Goal: Information Seeking & Learning: Check status

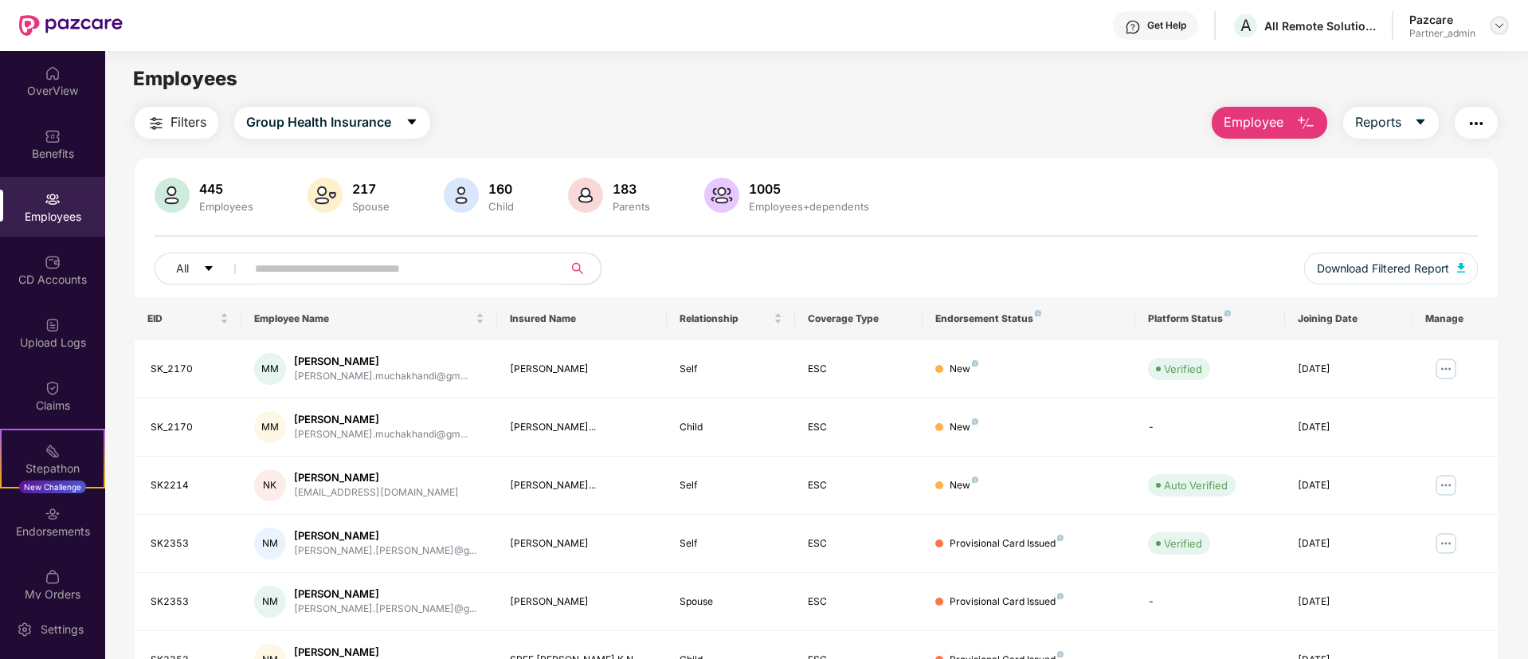
click at [1503, 20] on img at bounding box center [1498, 25] width 13 height 13
click at [1503, 27] on img at bounding box center [1498, 25] width 13 height 13
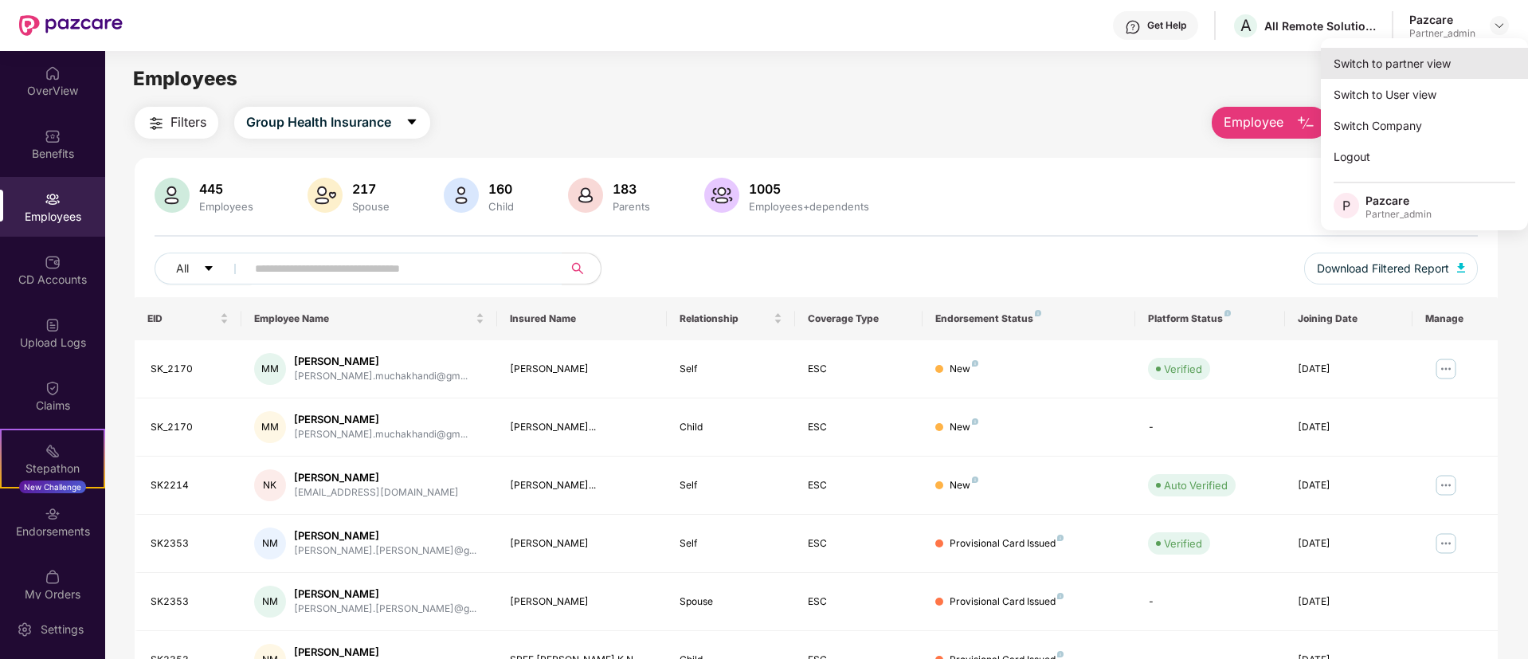
click at [1435, 50] on div "Switch to partner view" at bounding box center [1423, 63] width 207 height 31
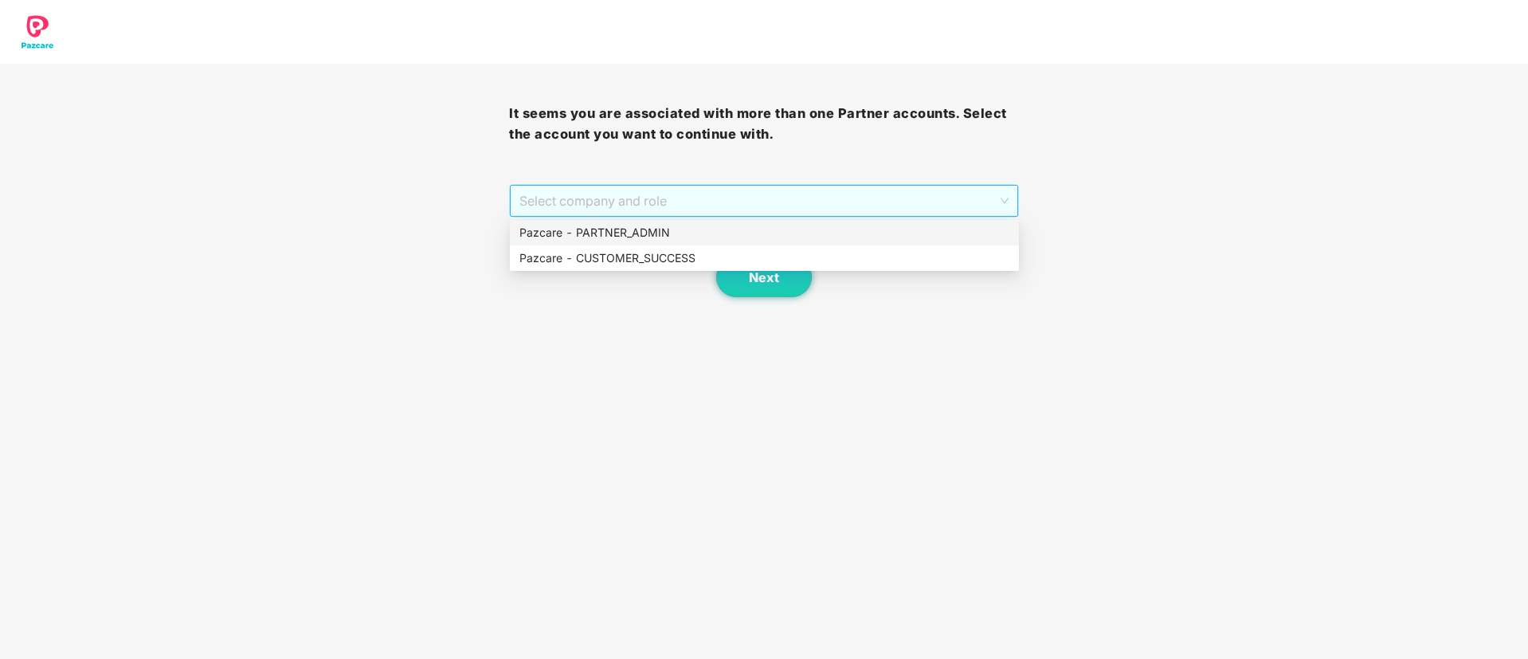
click at [670, 199] on span "Select company and role" at bounding box center [763, 201] width 488 height 30
click at [674, 231] on div "Pazcare - PARTNER_ADMIN" at bounding box center [764, 233] width 490 height 18
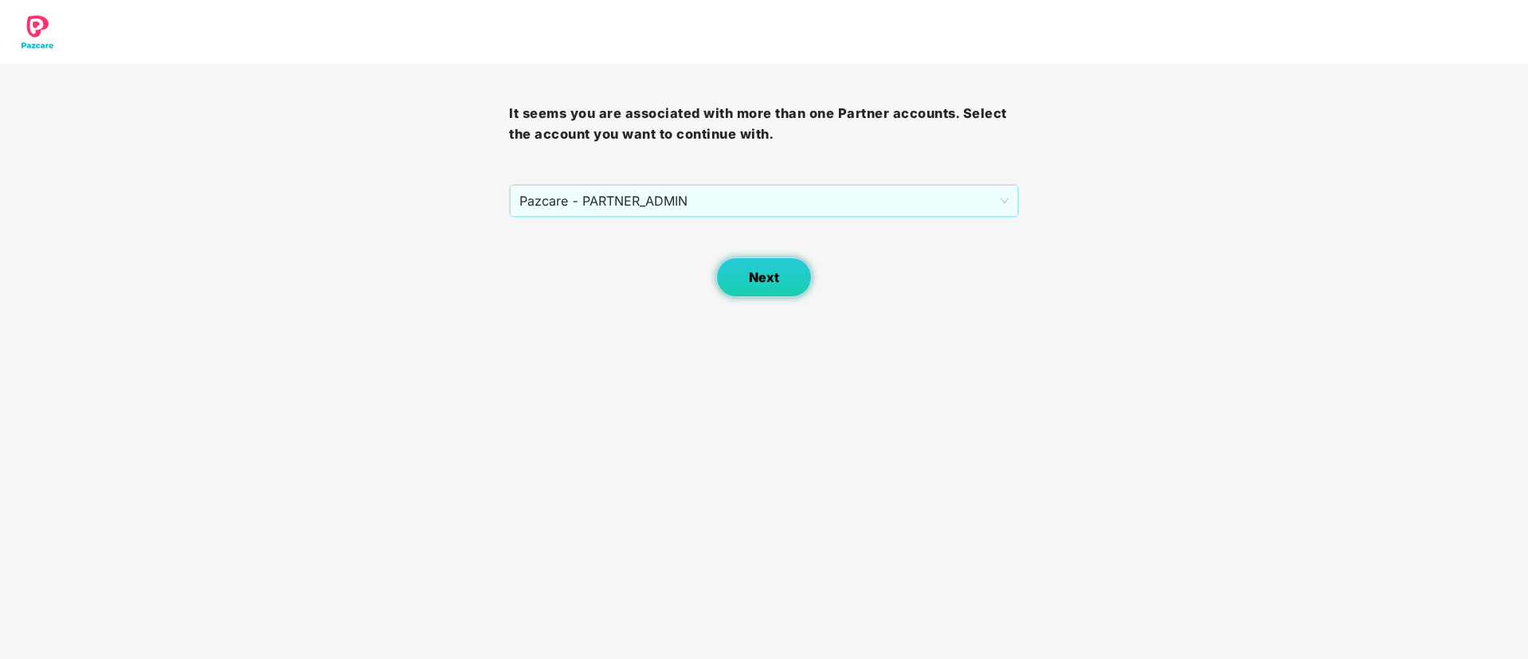
click at [778, 273] on span "Next" at bounding box center [764, 277] width 30 height 15
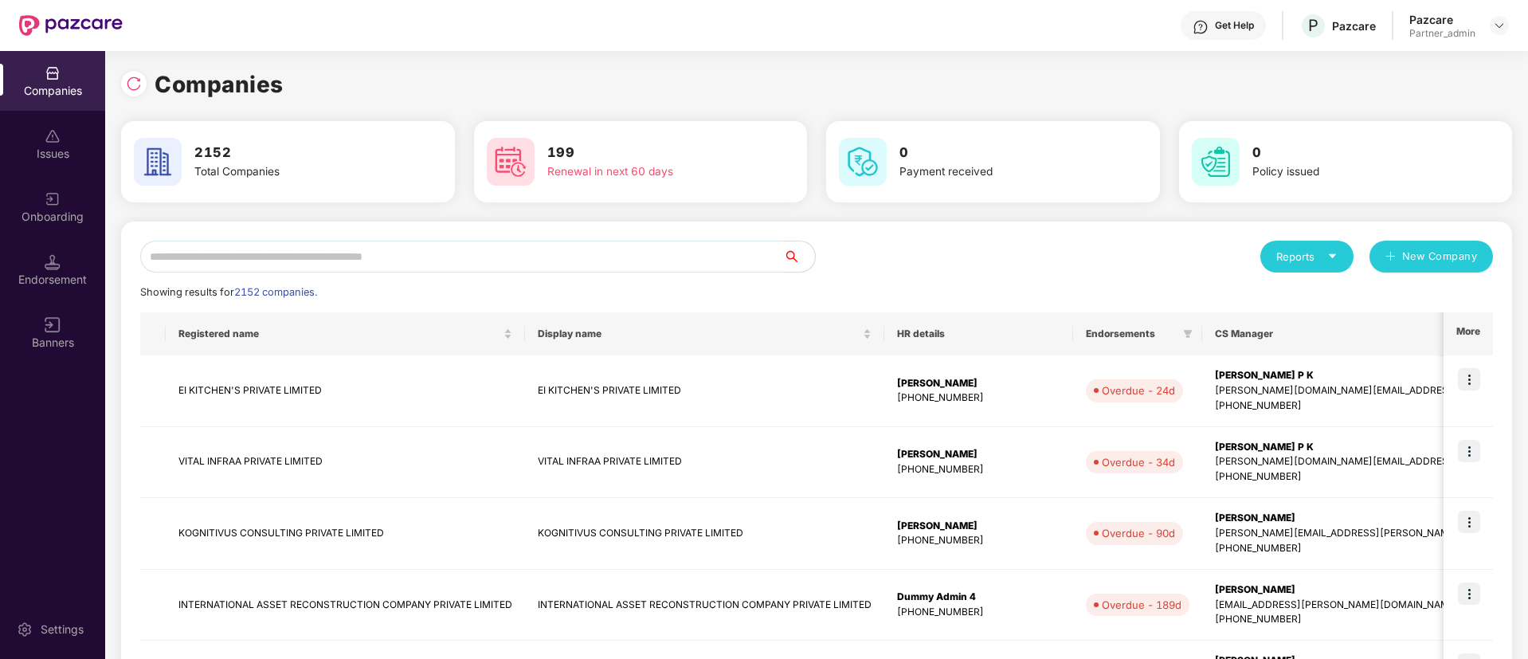
click at [430, 264] on input "text" at bounding box center [461, 257] width 643 height 32
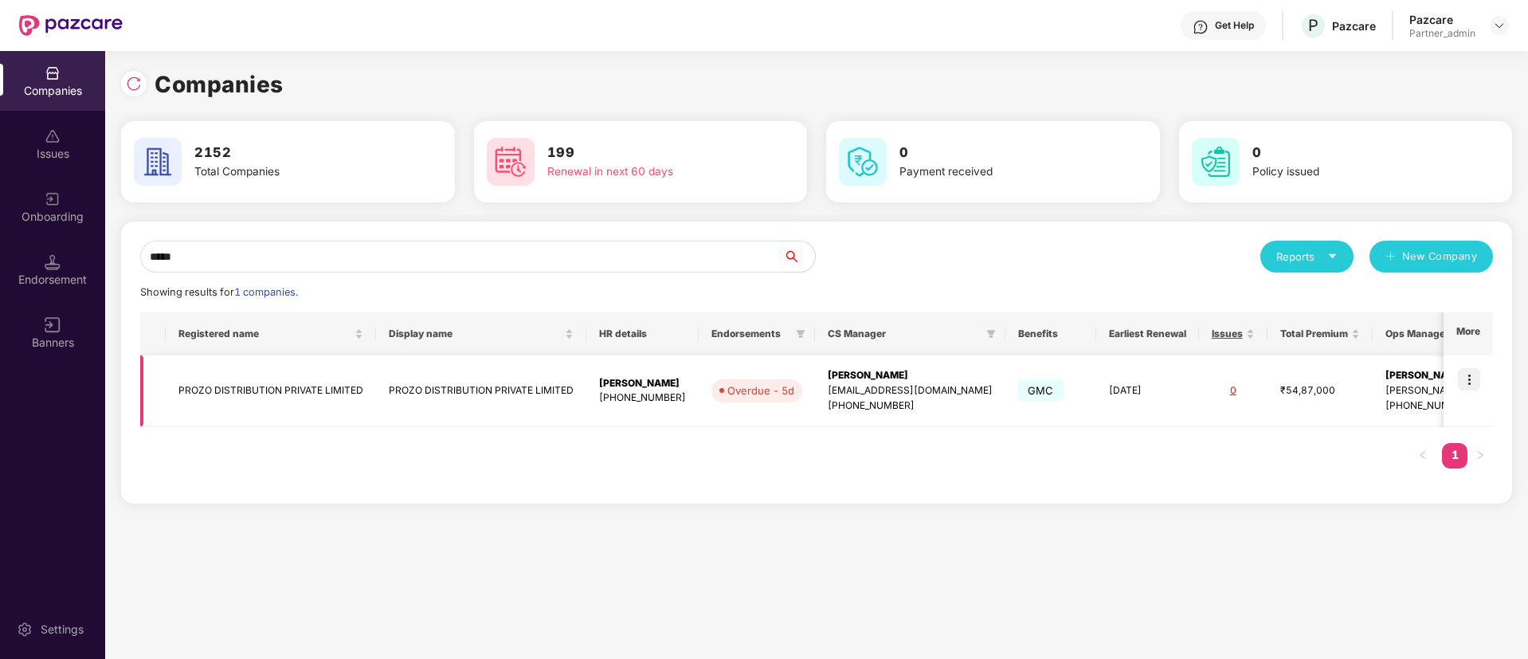
type input "*****"
click at [1473, 375] on img at bounding box center [1468, 379] width 22 height 22
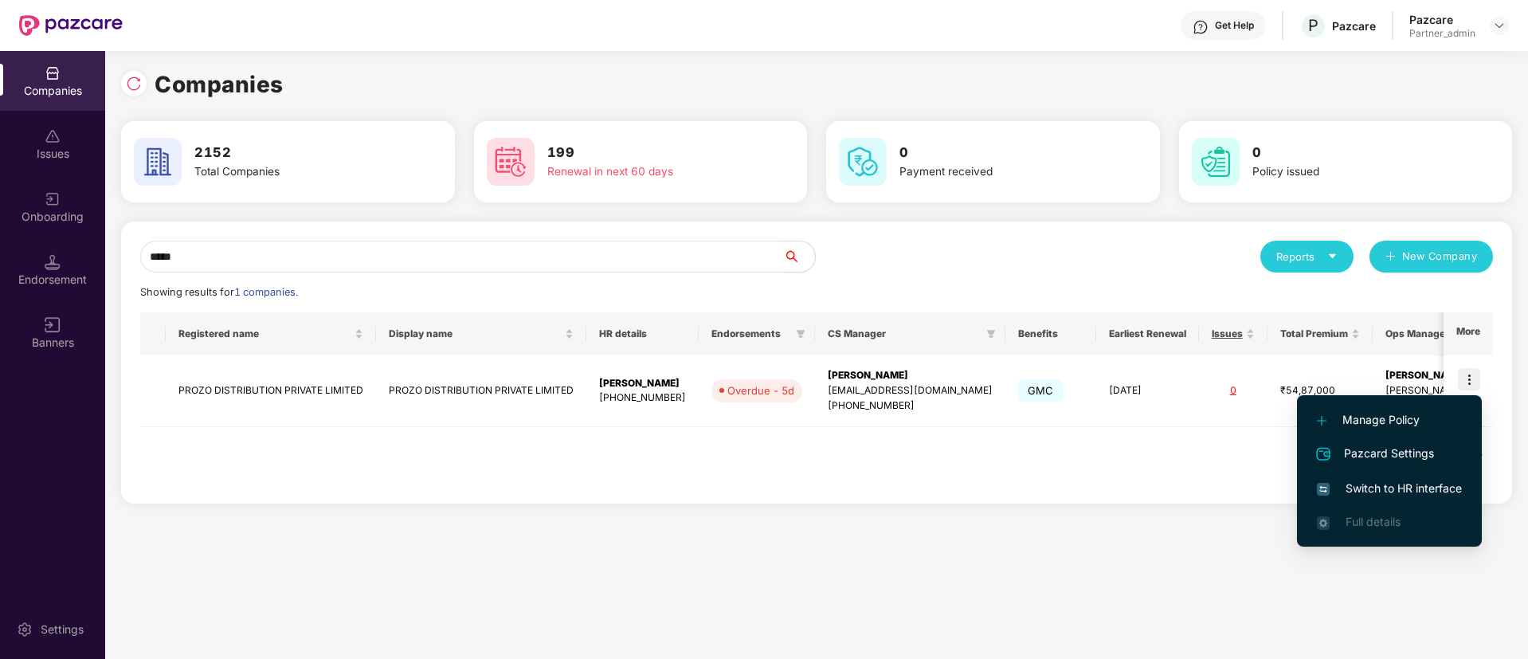
click at [1411, 491] on span "Switch to HR interface" at bounding box center [1388, 488] width 145 height 18
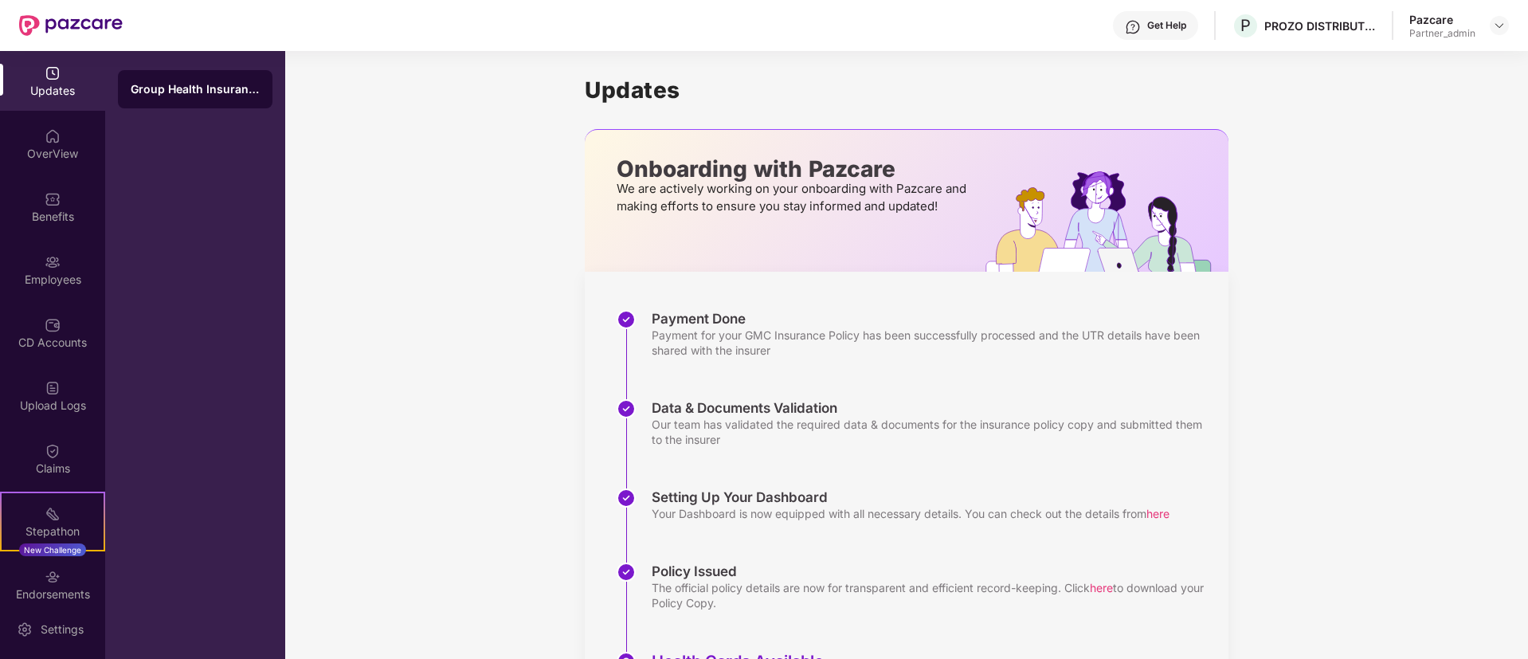
click at [46, 284] on div "Employees" at bounding box center [52, 280] width 105 height 16
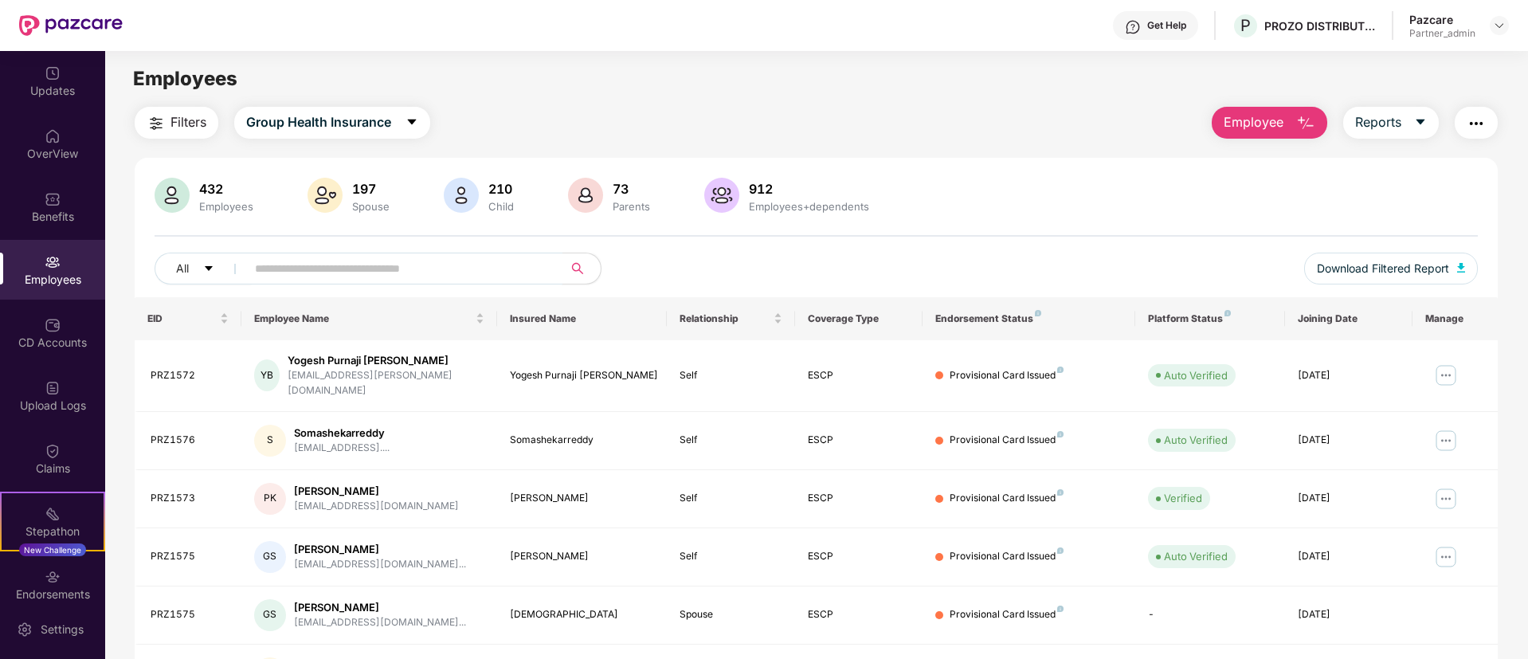
click at [273, 264] on input "text" at bounding box center [398, 268] width 286 height 24
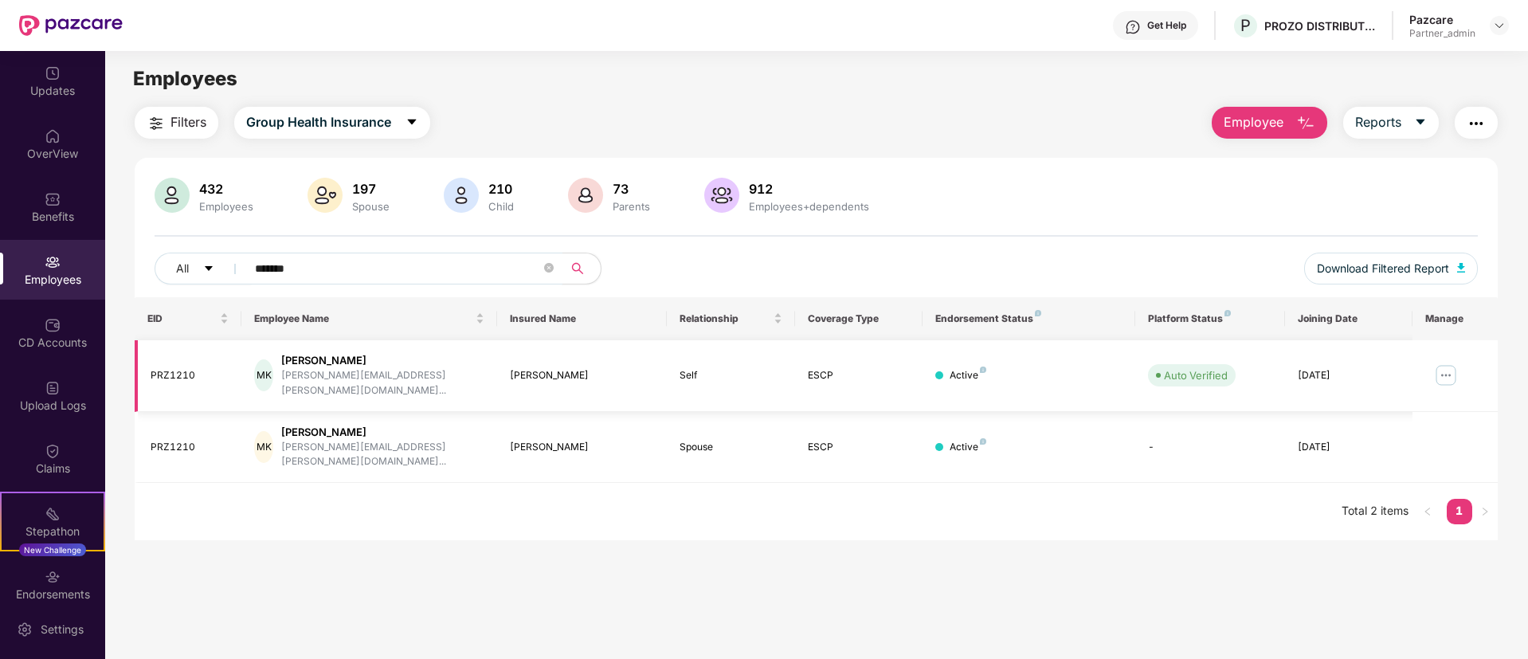
type input "*******"
click at [1445, 362] on img at bounding box center [1445, 374] width 25 height 25
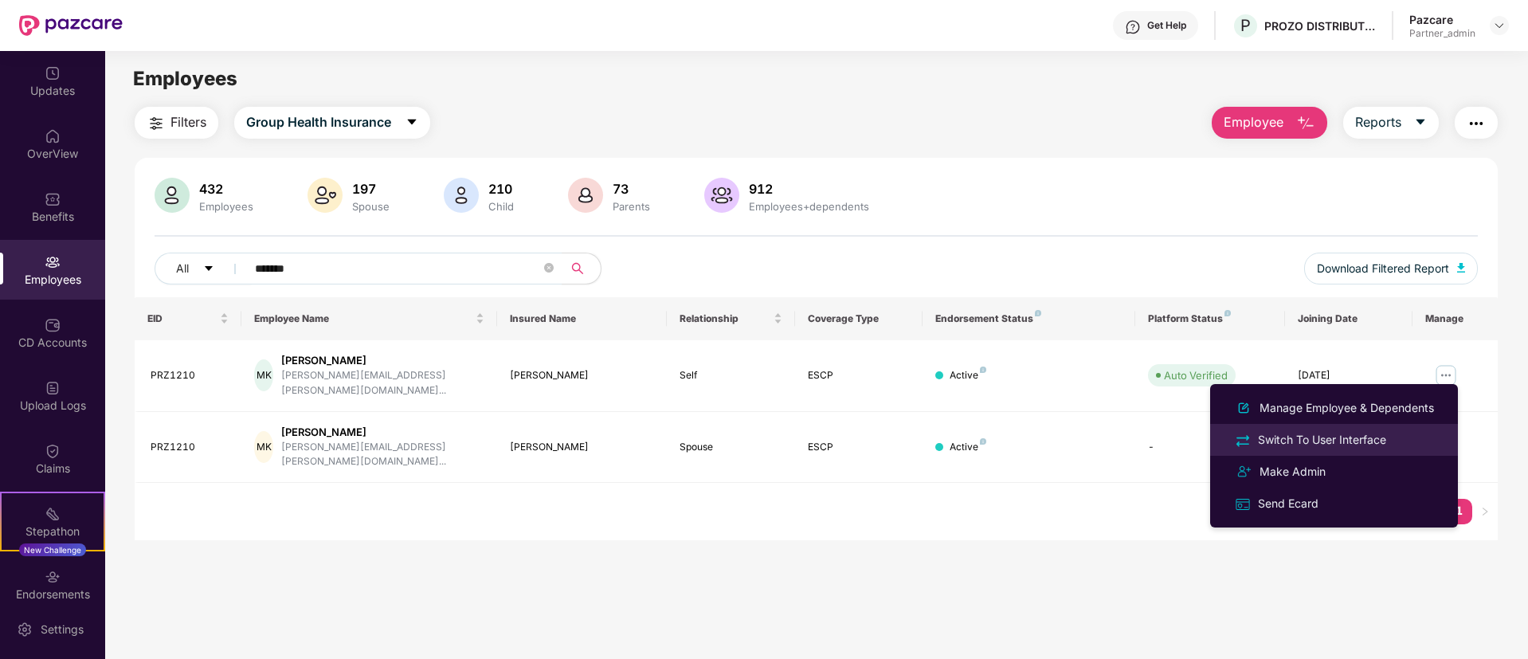
click at [1305, 446] on div "Switch To User Interface" at bounding box center [1321, 440] width 135 height 18
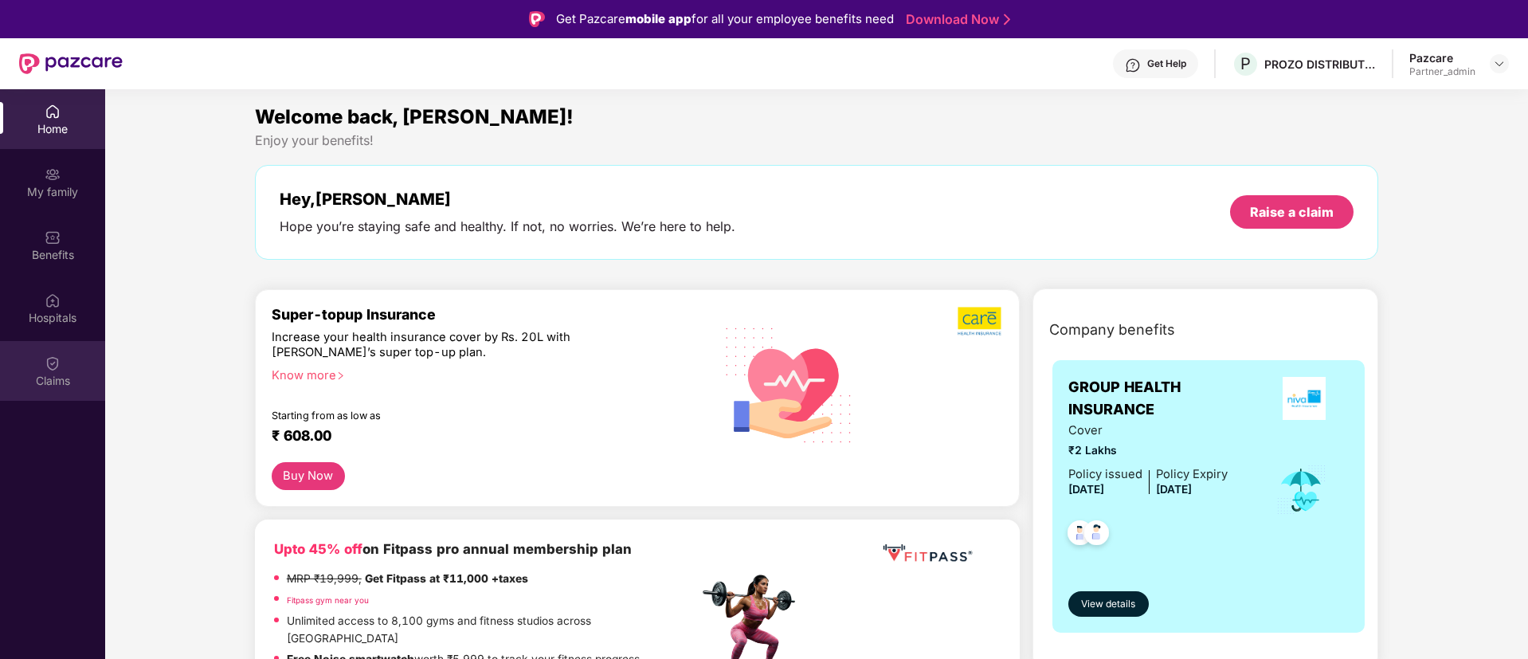
click at [68, 364] on div "Claims" at bounding box center [52, 371] width 105 height 60
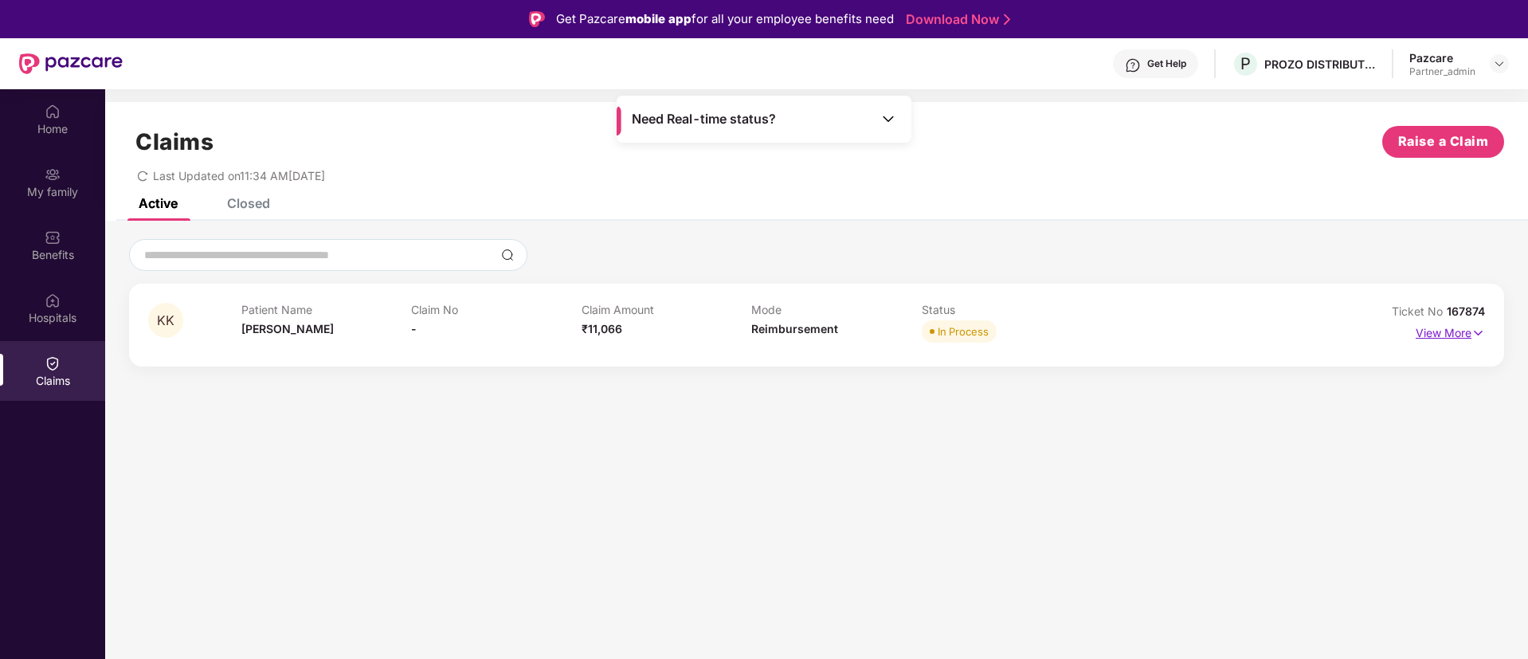
click at [1474, 329] on img at bounding box center [1478, 333] width 14 height 18
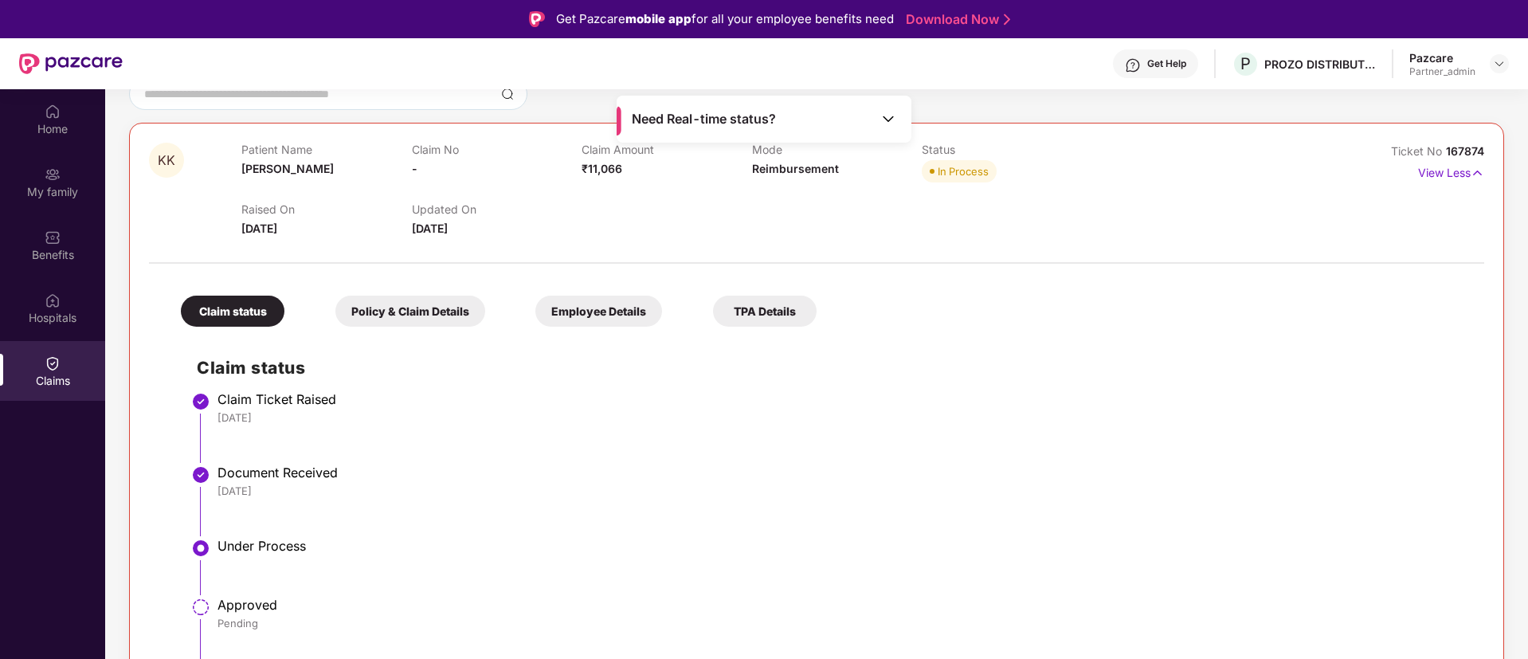
scroll to position [162, 0]
click at [854, 119] on div "Need Real-time status?" at bounding box center [763, 119] width 295 height 47
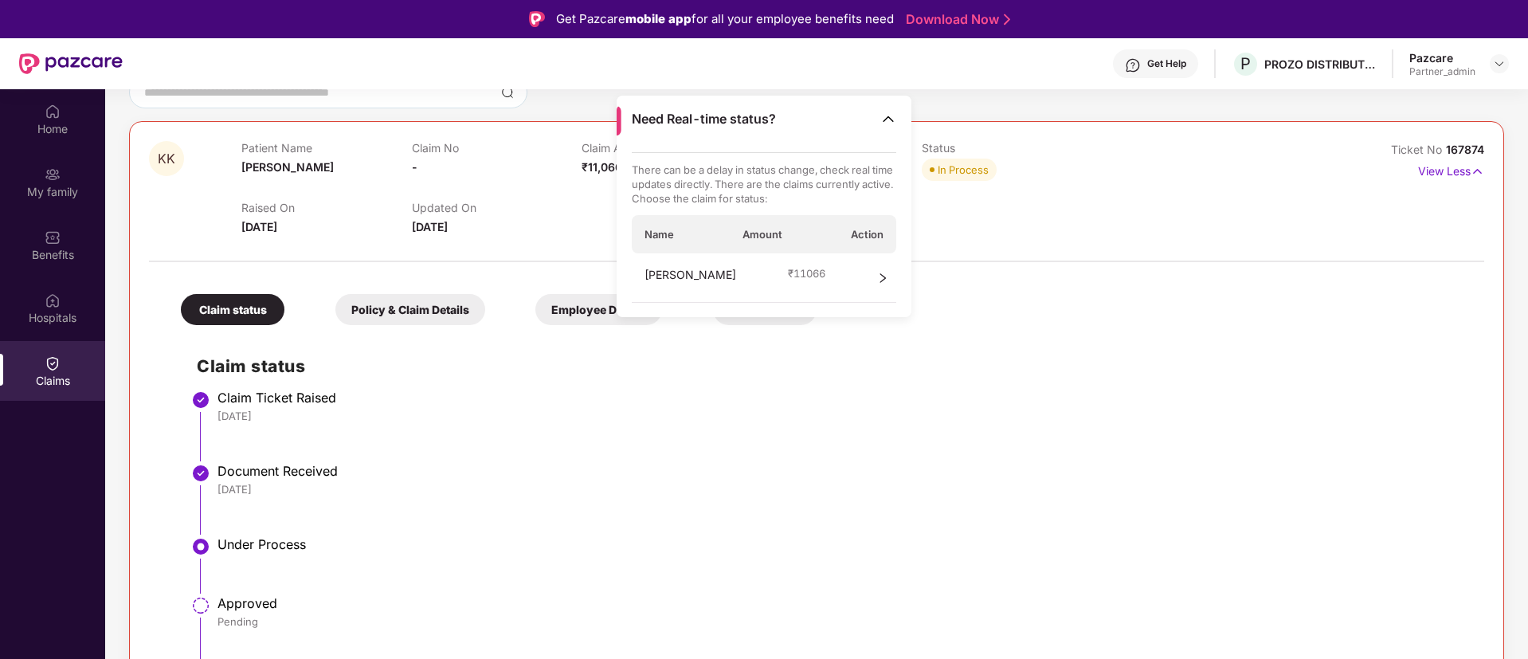
click at [882, 276] on icon "right" at bounding box center [882, 277] width 11 height 11
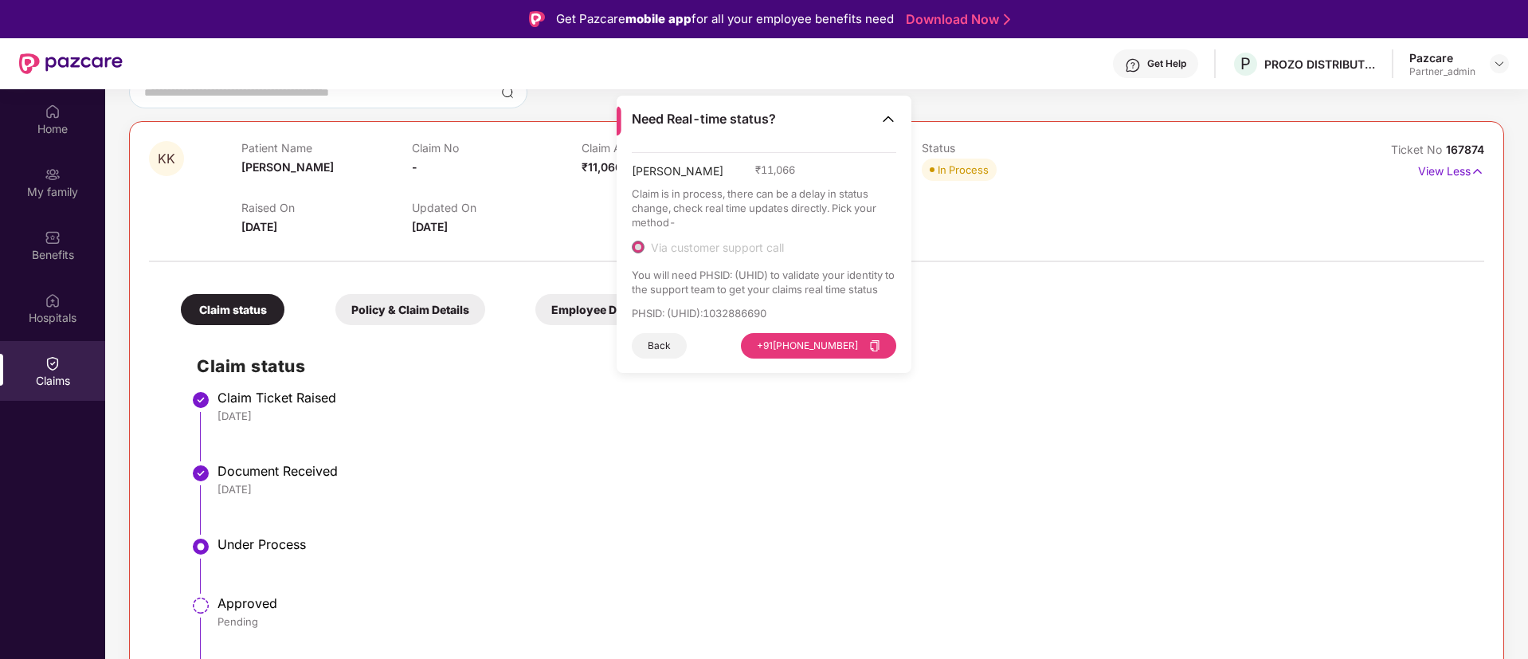
click at [1010, 226] on div "Raised On [DATE] Updated On [DATE]" at bounding box center [750, 210] width 1019 height 51
click at [584, 365] on h2 "Claim status" at bounding box center [832, 366] width 1271 height 26
click at [884, 119] on img at bounding box center [888, 119] width 16 height 16
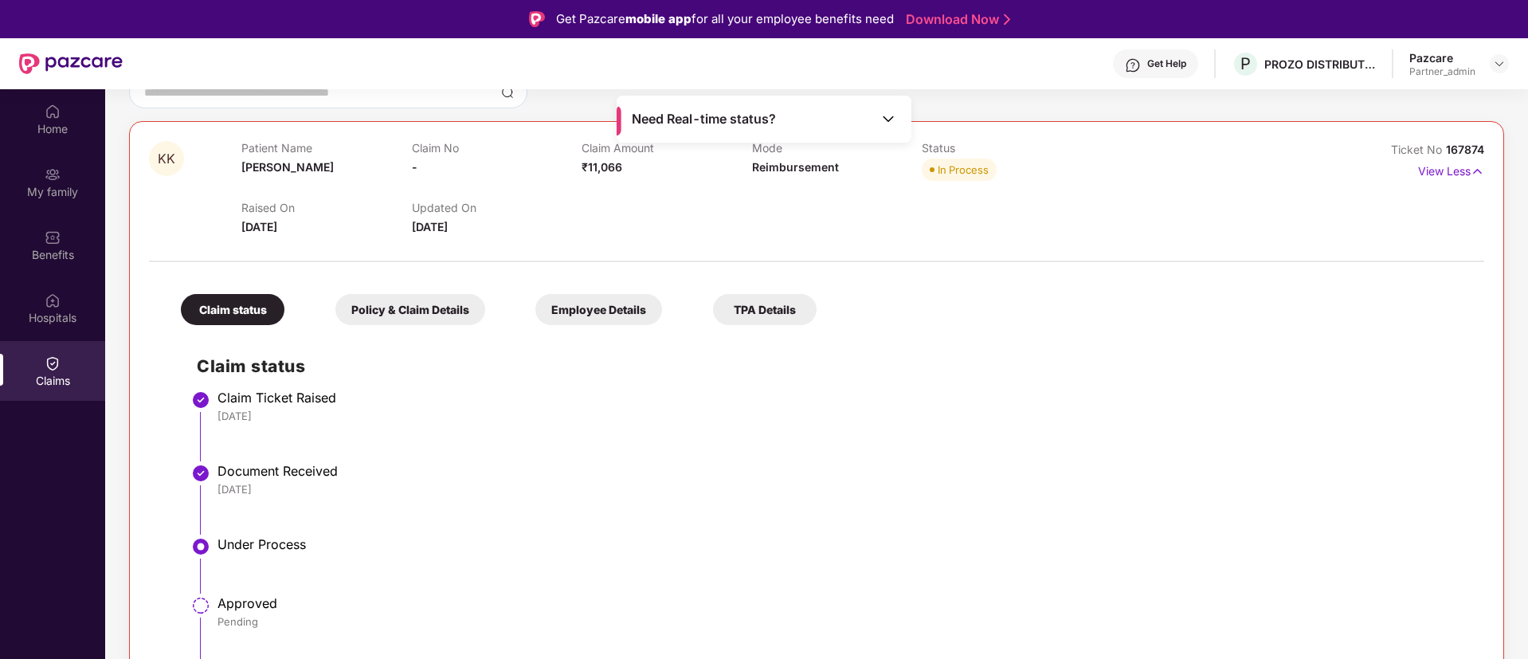
click at [794, 112] on div "Need Real-time status?" at bounding box center [763, 119] width 295 height 47
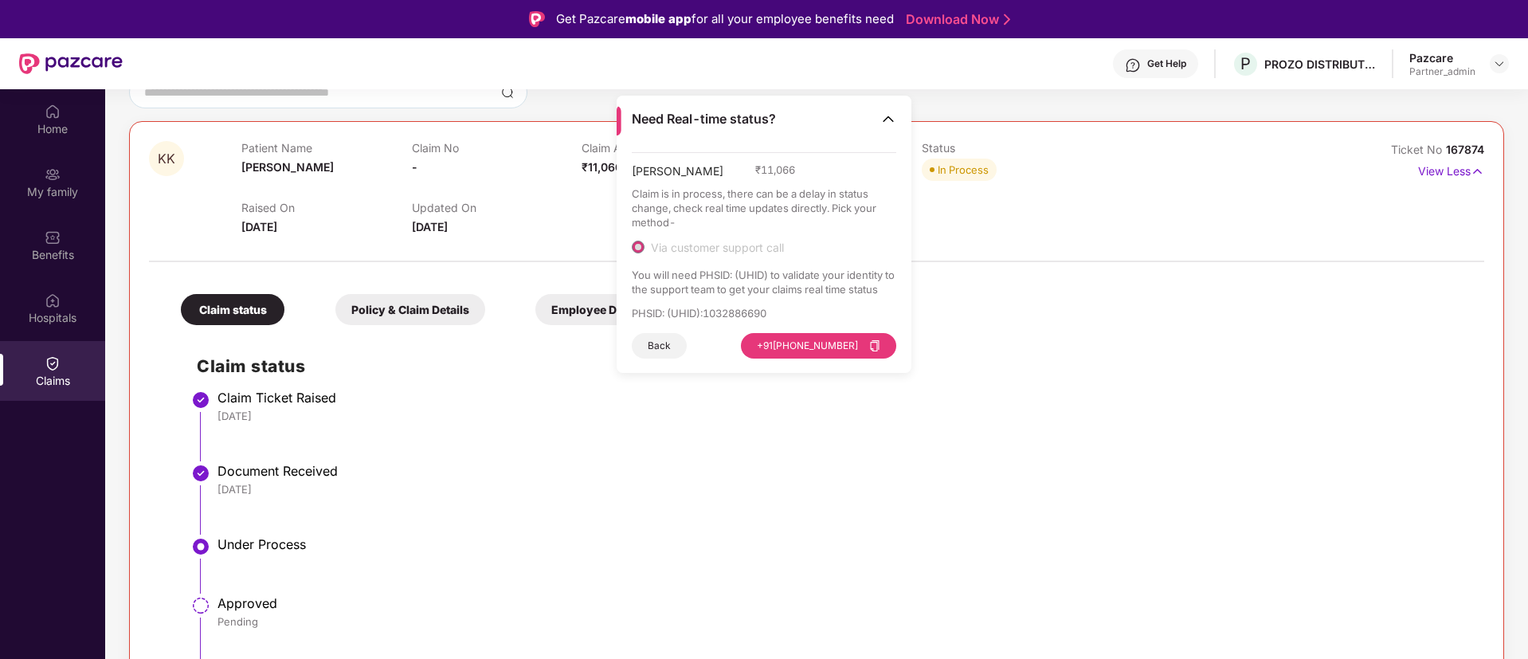
click at [655, 346] on button "Back" at bounding box center [659, 345] width 55 height 25
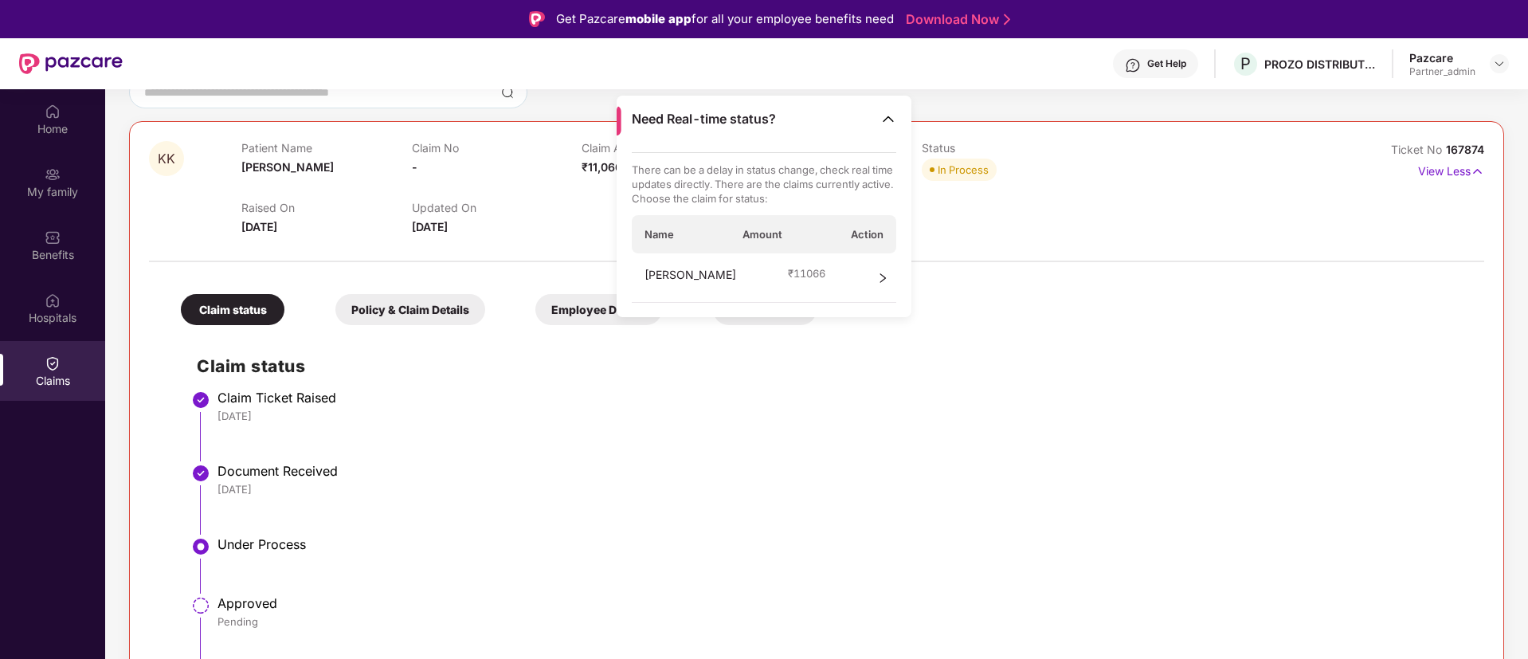
click at [1184, 296] on div "Claim status Policy & Claim Details Employee Details TPA Details Claim status C…" at bounding box center [816, 491] width 1335 height 442
click at [892, 129] on div "Need Real-time status?" at bounding box center [763, 119] width 295 height 47
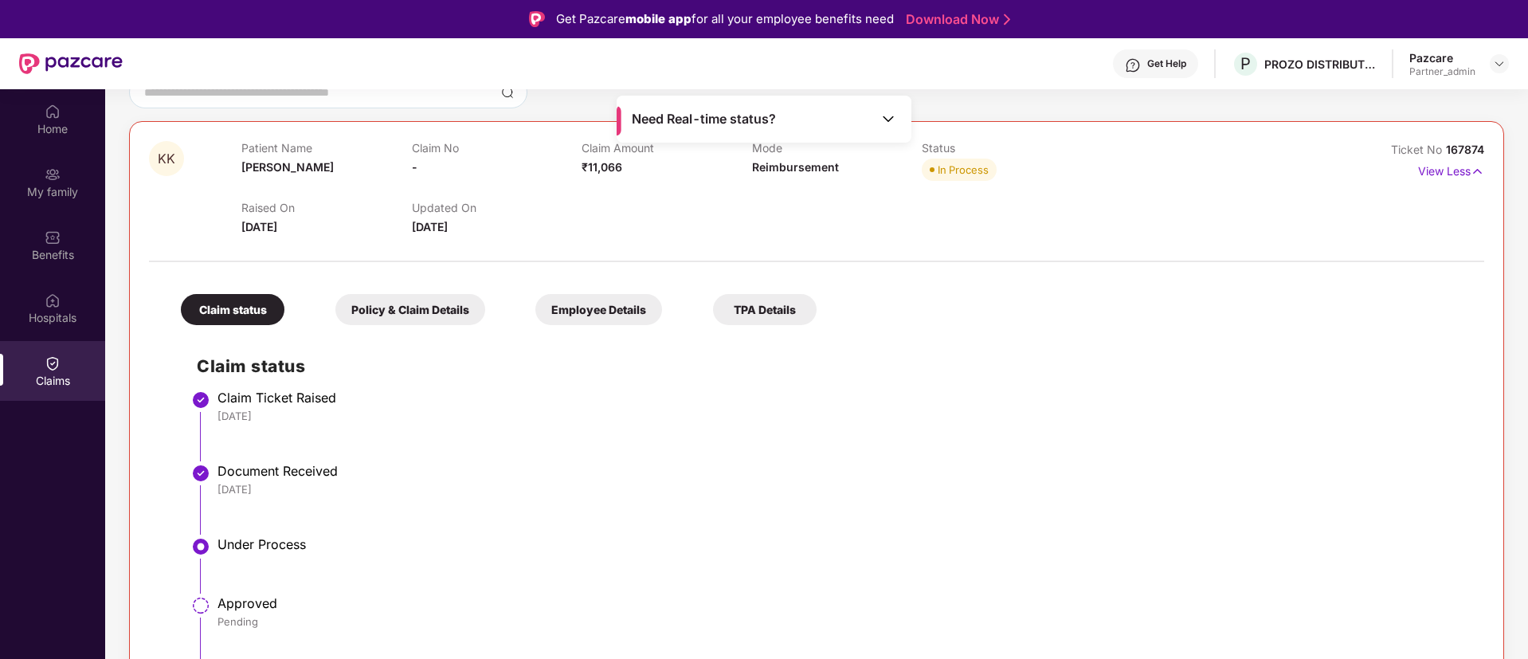
click at [698, 557] on li "Under Process" at bounding box center [832, 571] width 1271 height 59
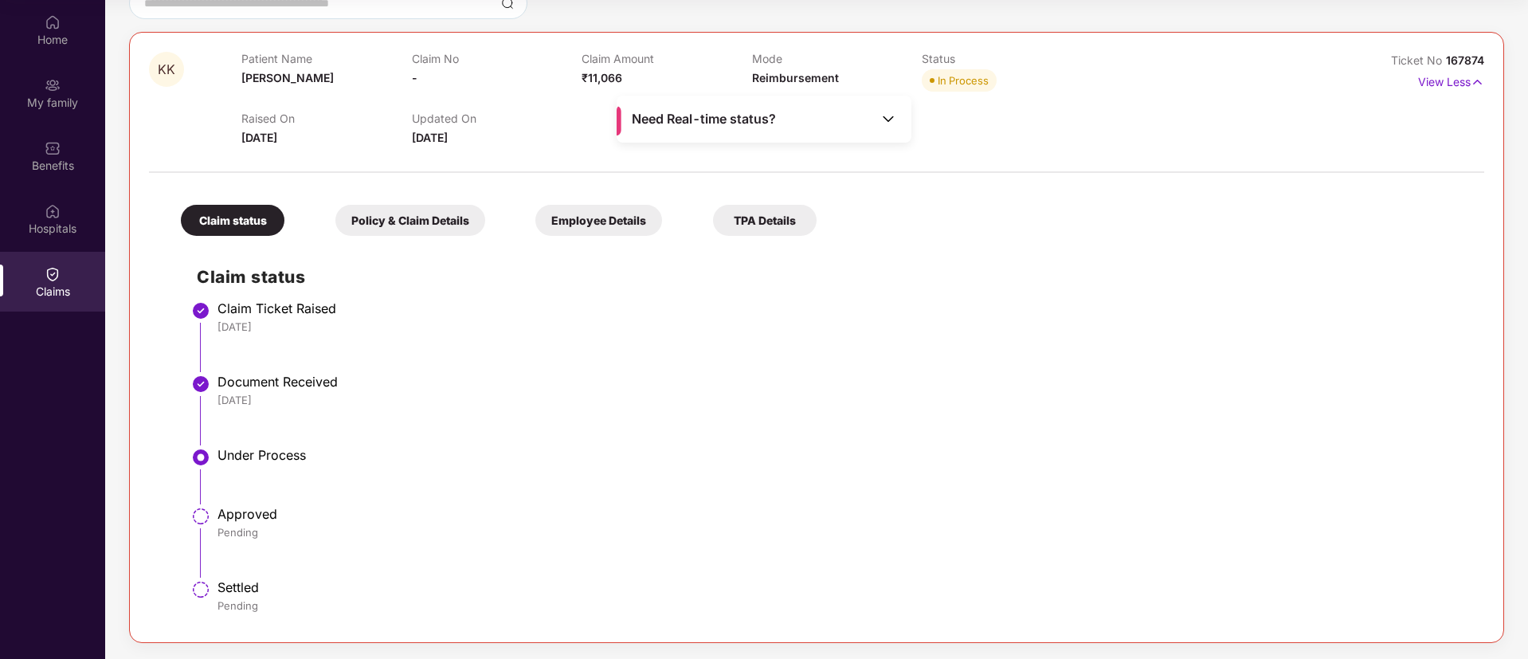
scroll to position [115, 0]
